Goal: Information Seeking & Learning: Learn about a topic

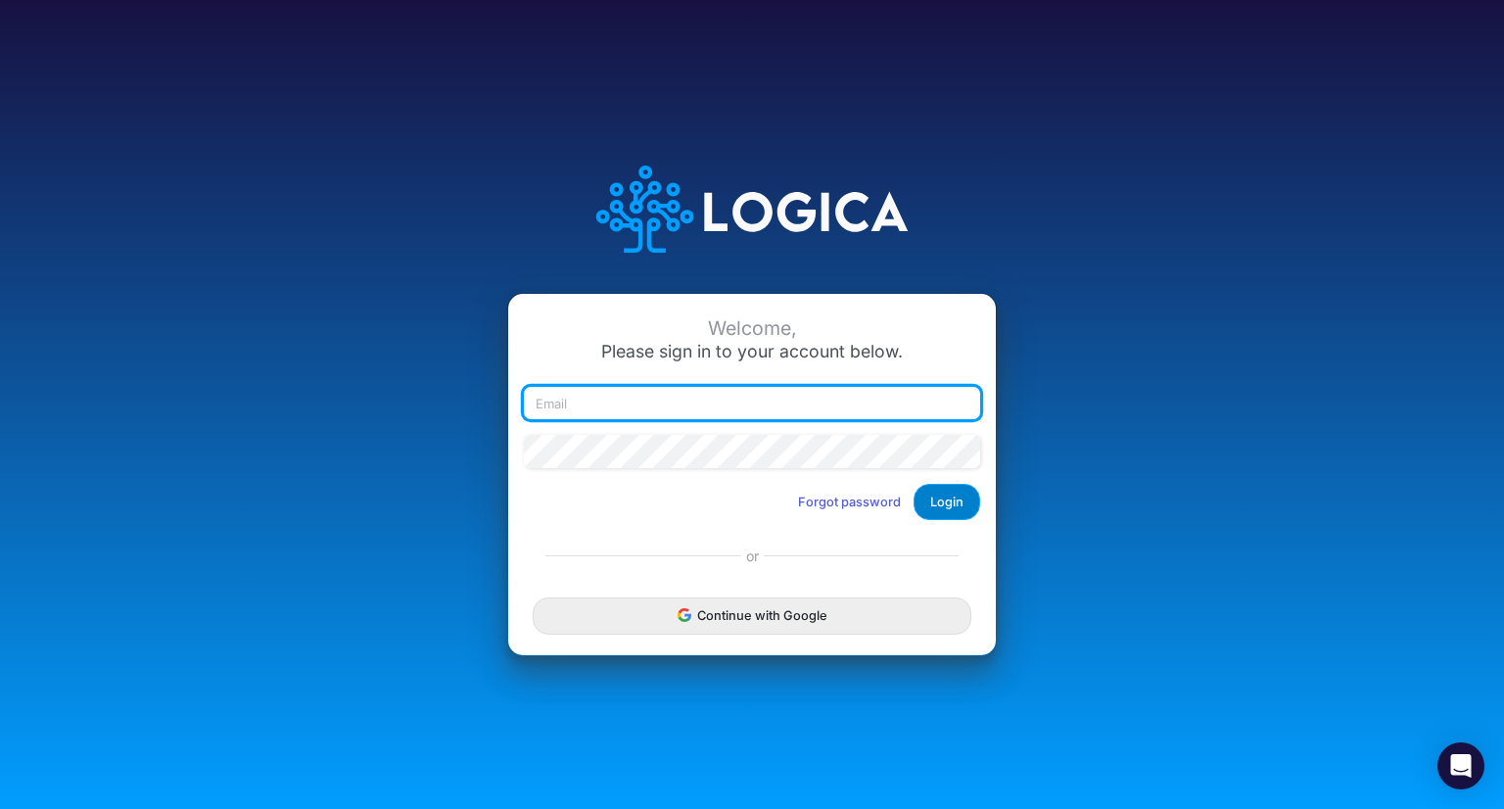
type input "[PERSON_NAME][EMAIL_ADDRESS][DOMAIN_NAME]"
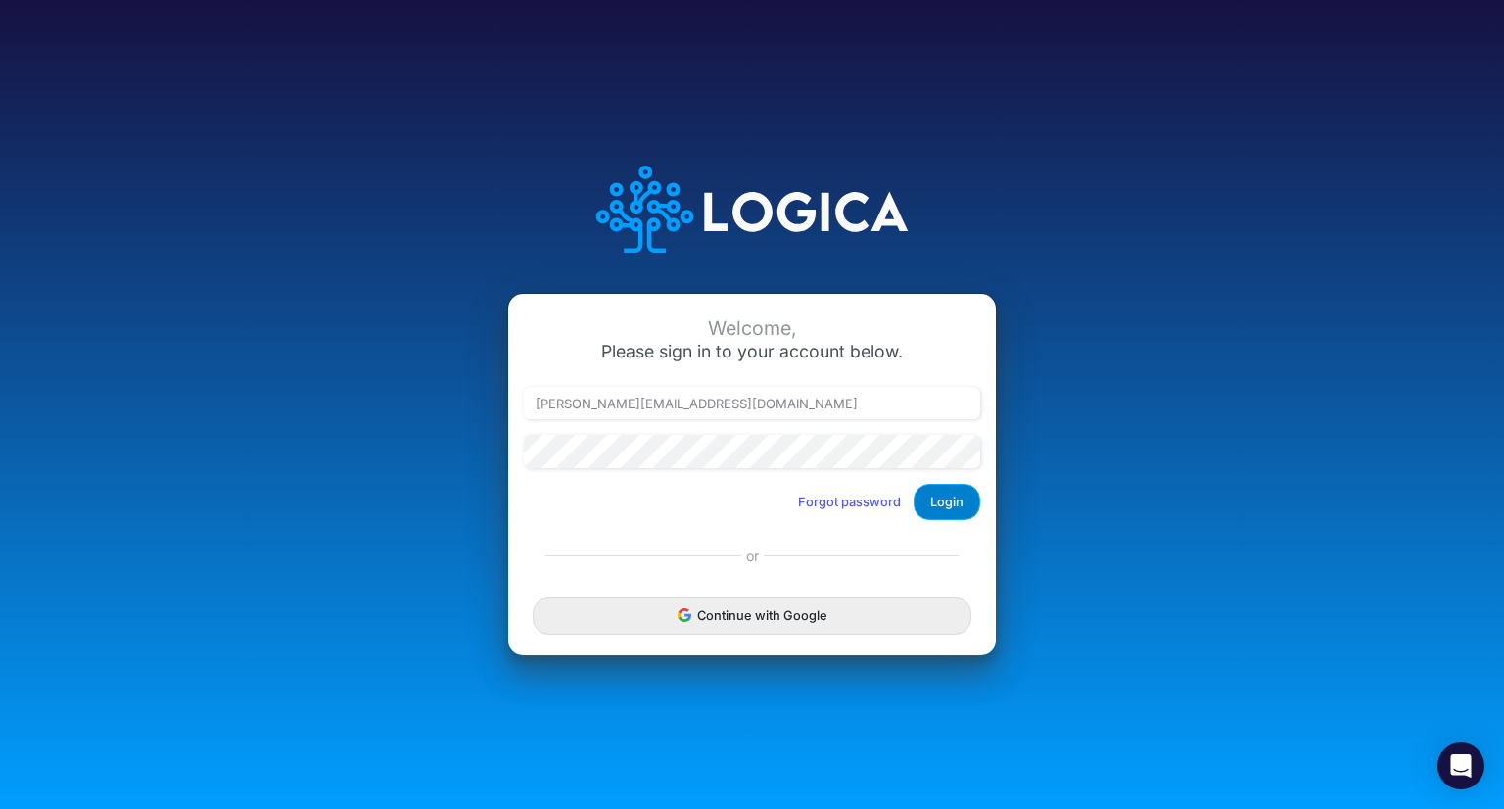
click at [951, 506] on button "Login" at bounding box center [947, 502] width 67 height 36
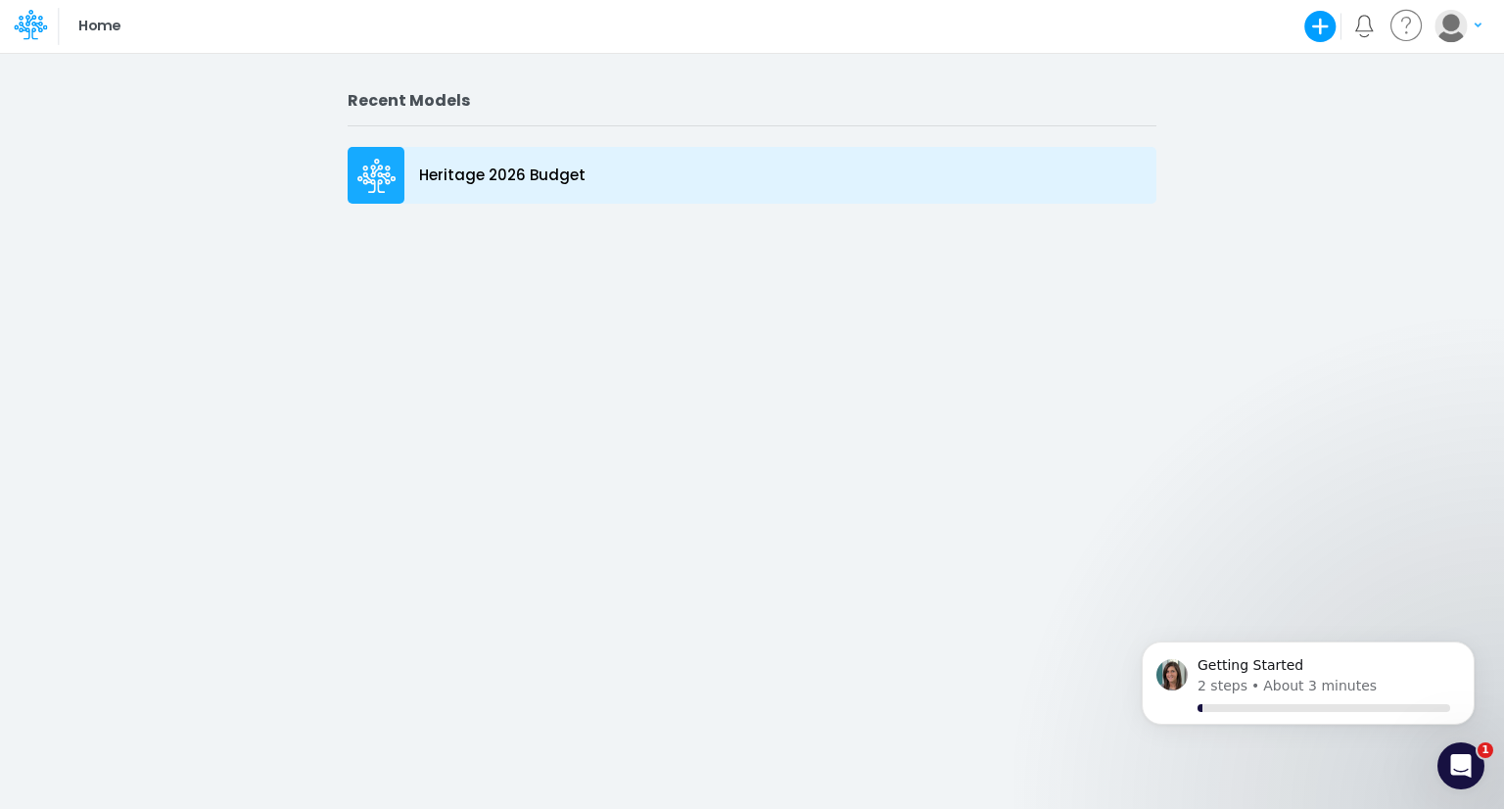
click at [545, 177] on p "Heritage 2026 Budget" at bounding box center [502, 176] width 166 height 23
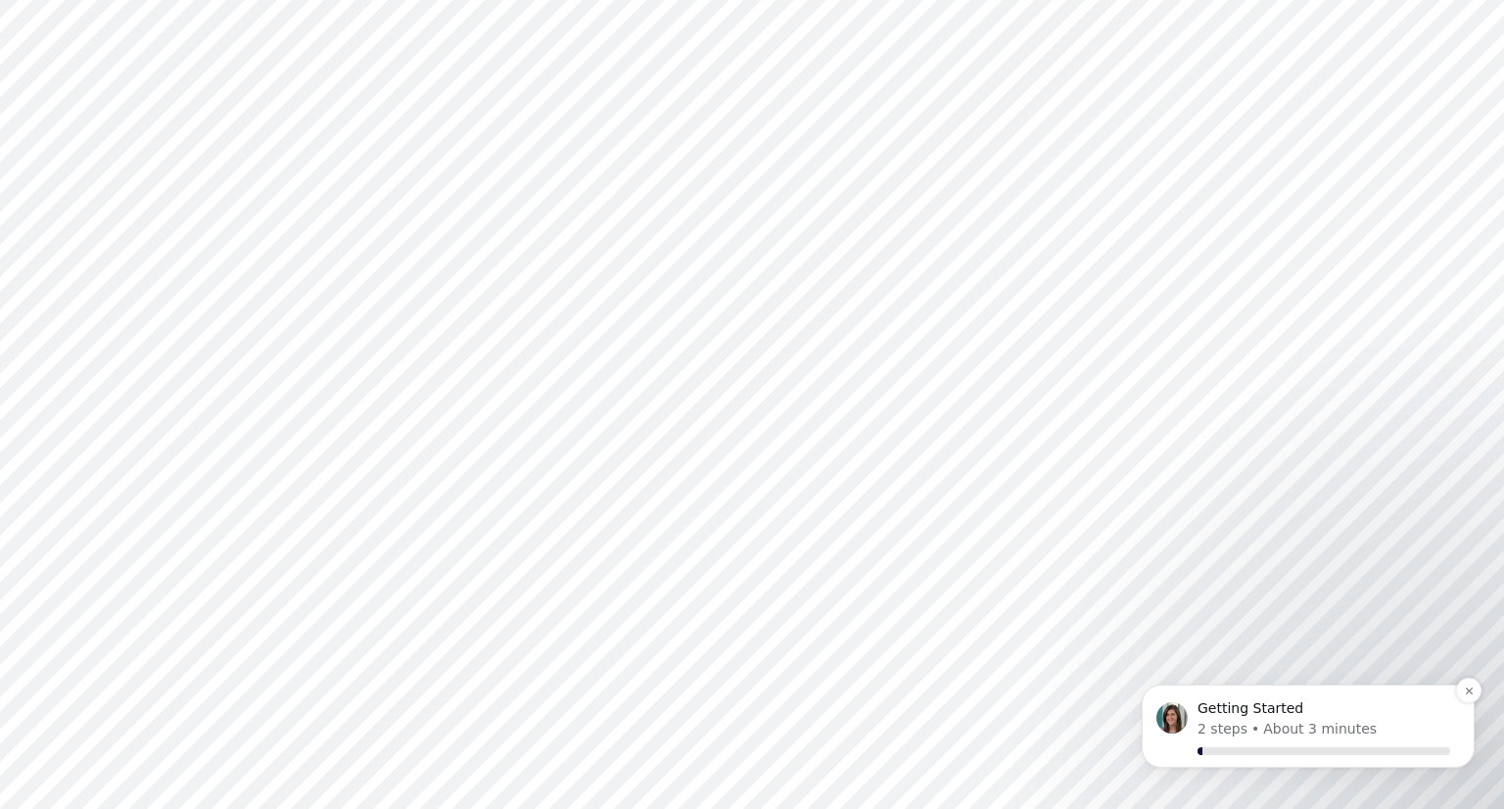
click at [1456, 694] on button "Dismiss notification" at bounding box center [1468, 690] width 25 height 25
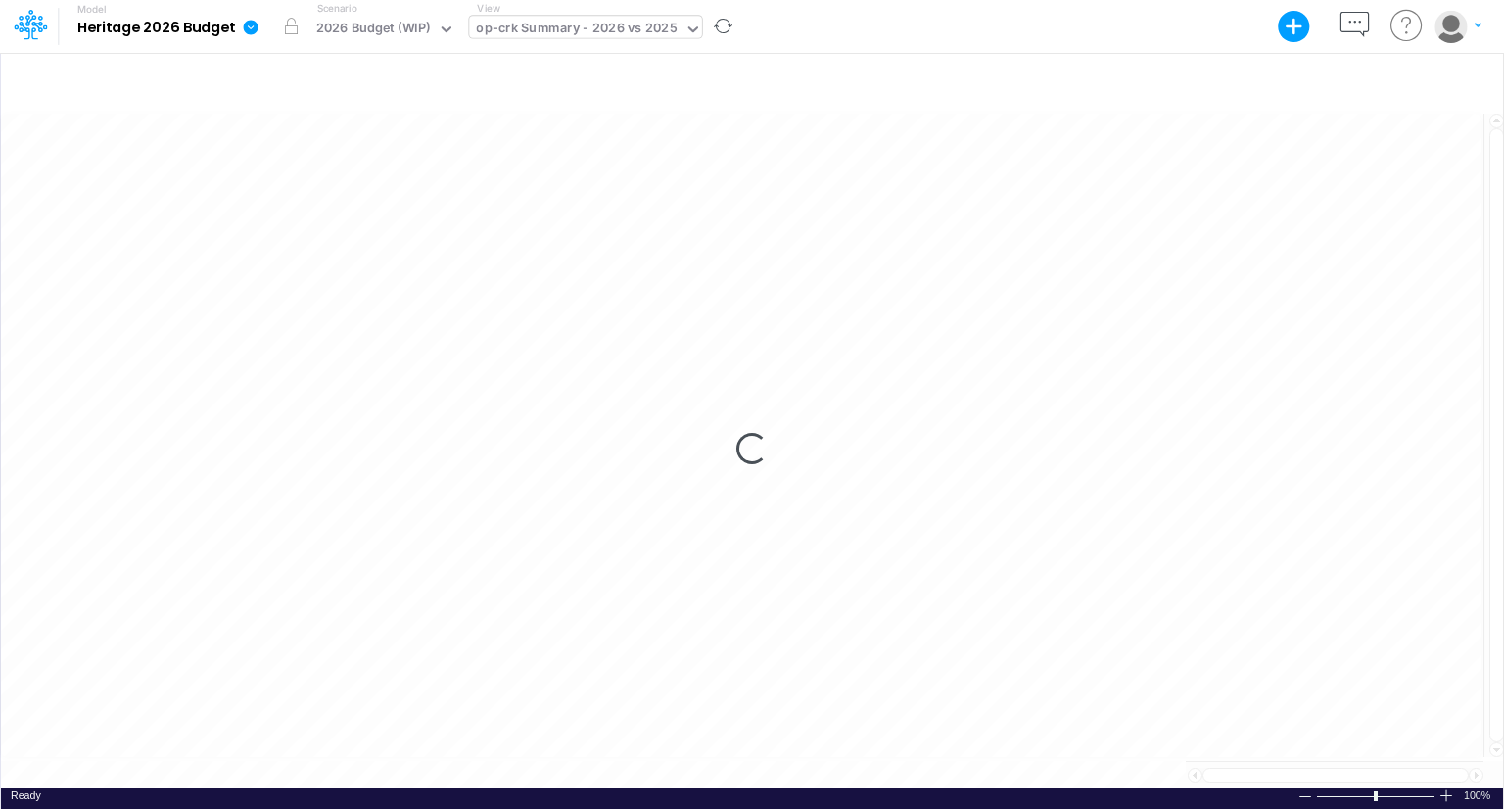
click at [688, 29] on icon at bounding box center [693, 29] width 10 height 6
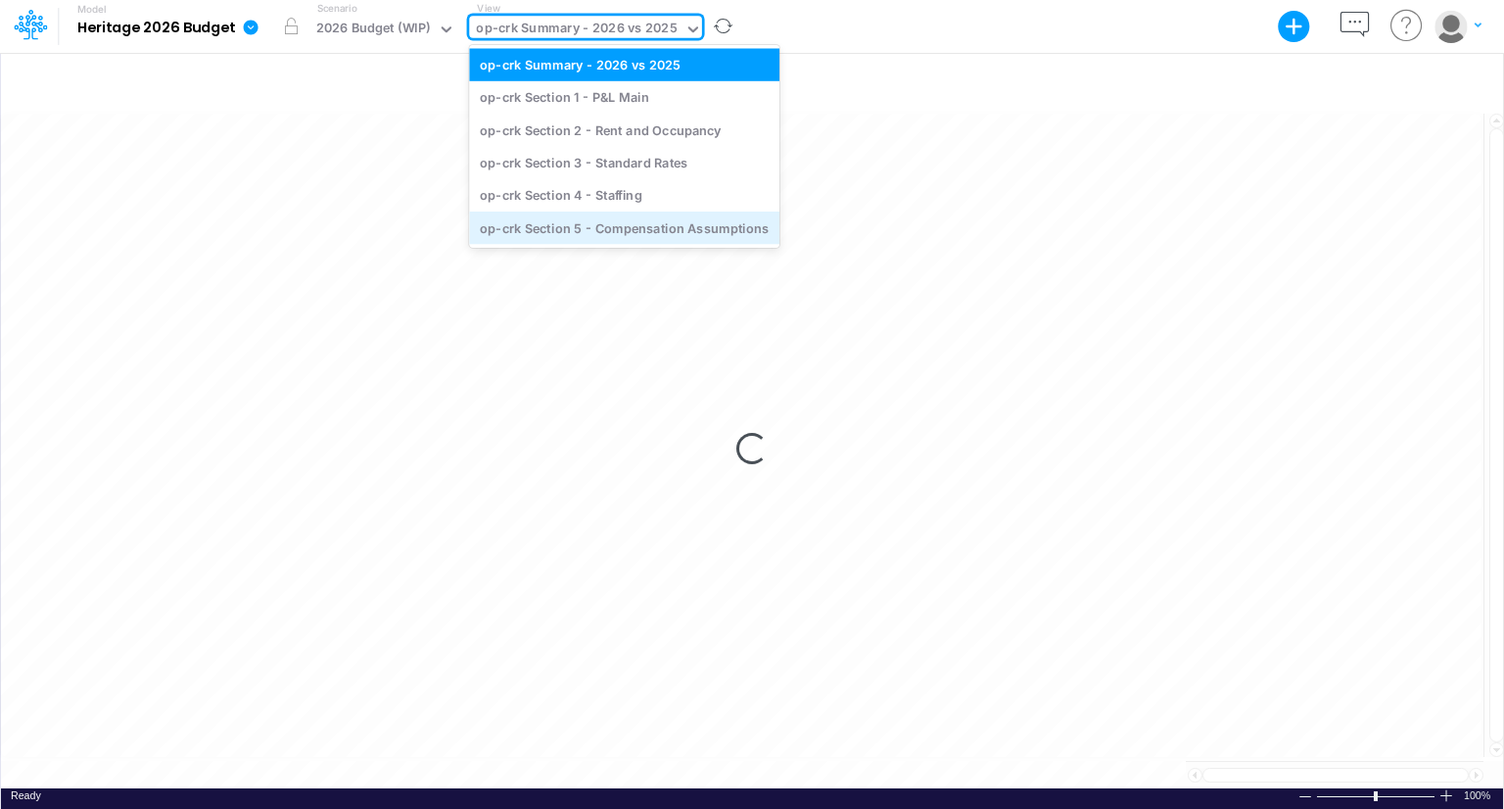
click at [656, 227] on div "op-crk Section 5 - Compensation Assumptions" at bounding box center [624, 228] width 310 height 32
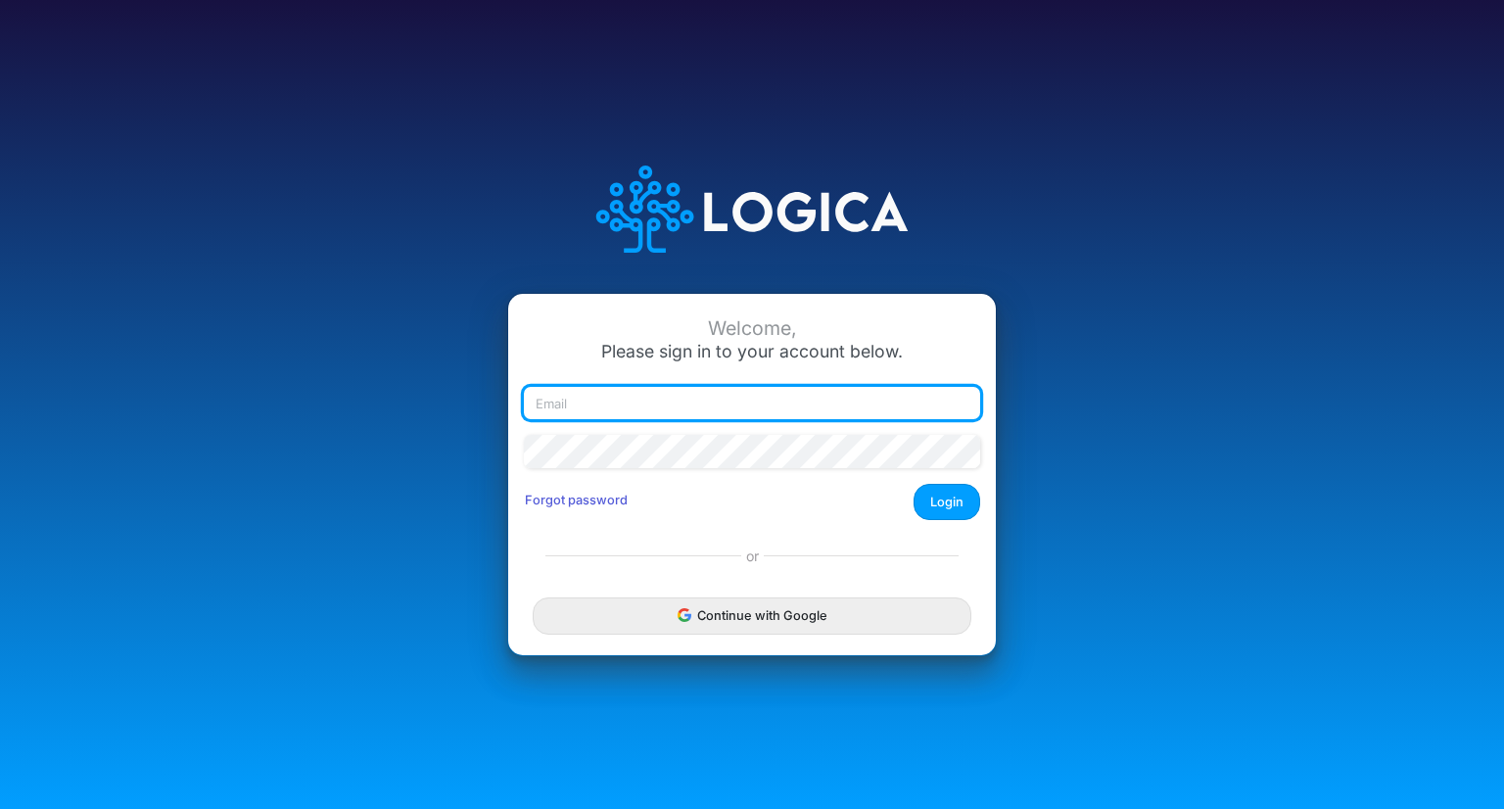
type input "[PERSON_NAME][EMAIL_ADDRESS][DOMAIN_NAME]"
